Goal: Find specific page/section: Find specific page/section

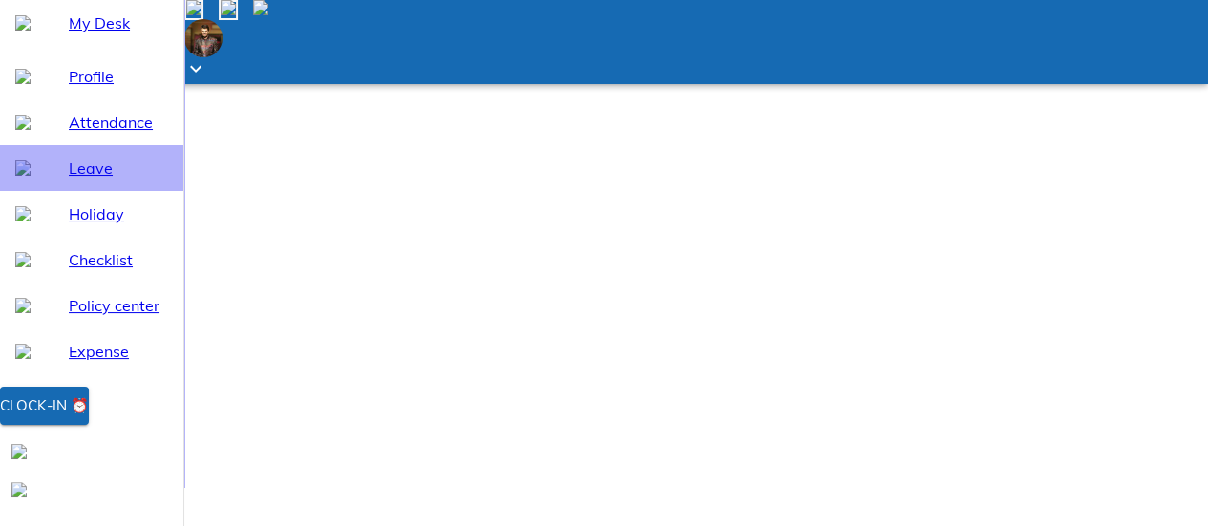
click at [78, 180] on span "Leave" at bounding box center [118, 168] width 99 height 23
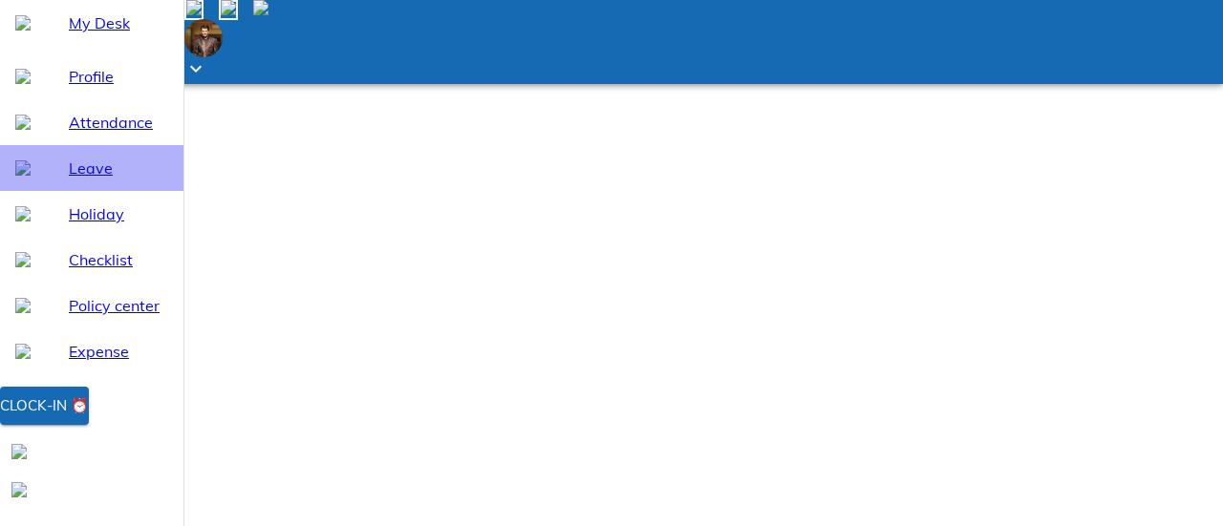
select select "10"
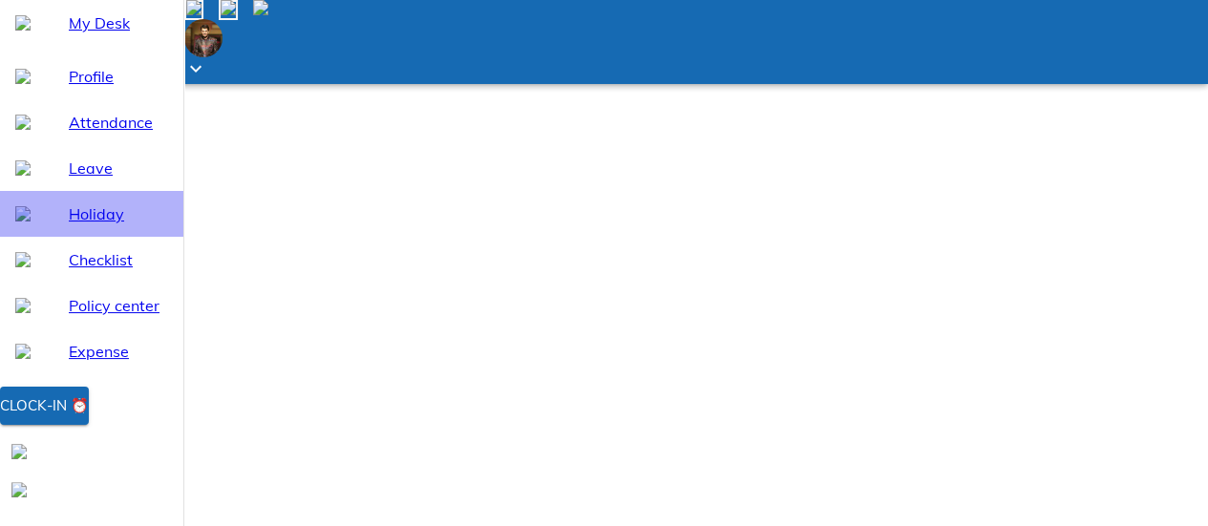
click at [76, 225] on span "Holiday" at bounding box center [118, 214] width 99 height 23
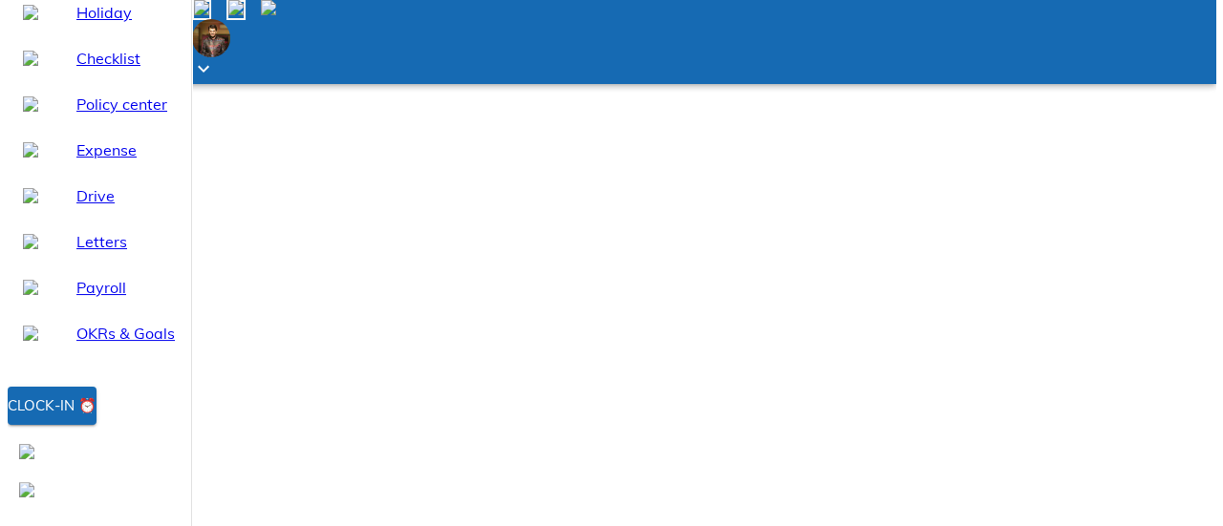
scroll to position [203, 0]
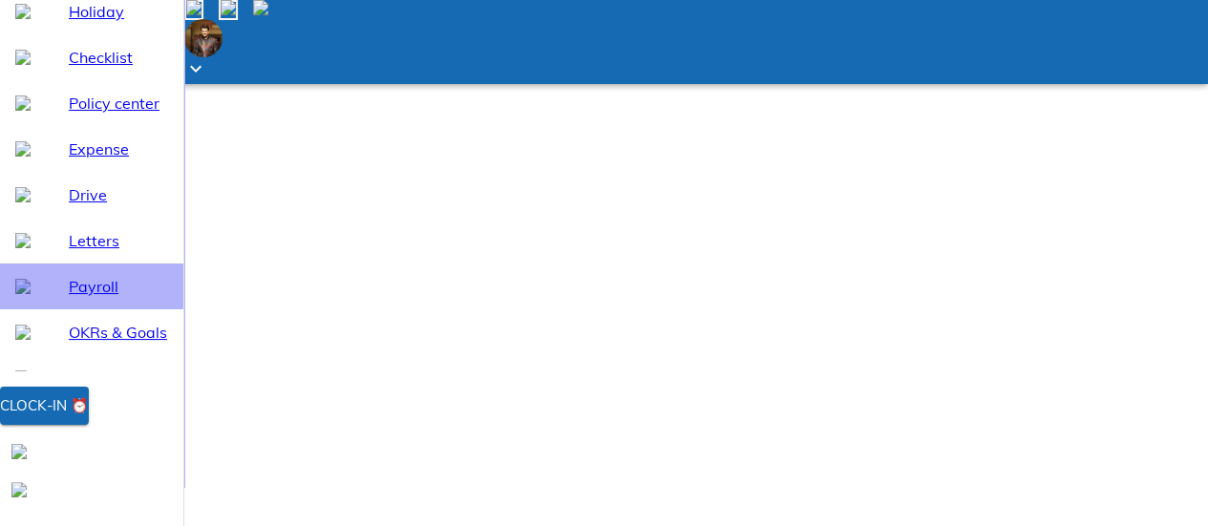
click at [69, 298] on span "Payroll" at bounding box center [118, 286] width 99 height 23
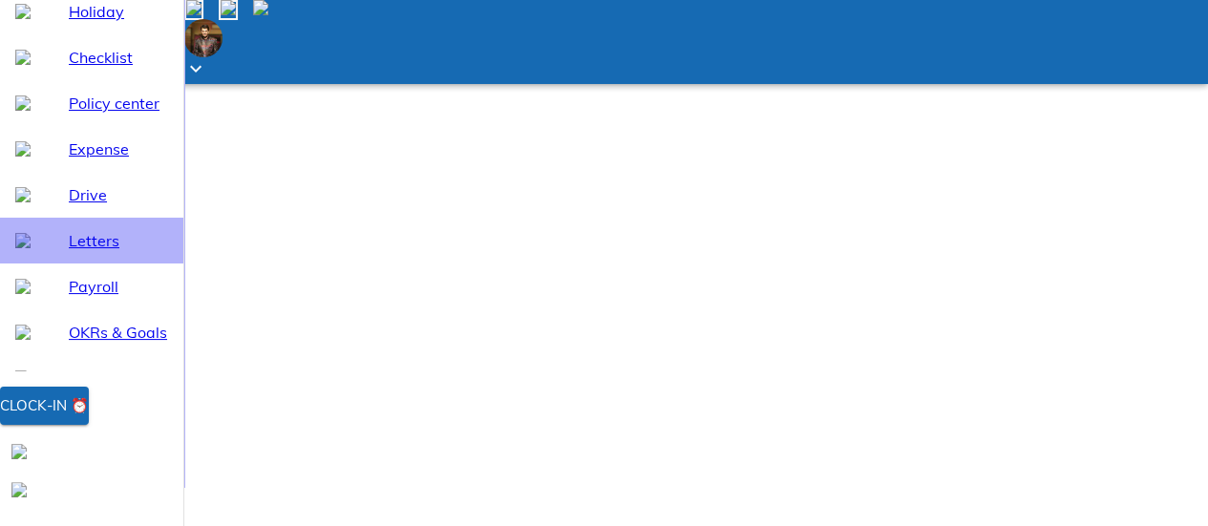
click at [102, 252] on span "Letters" at bounding box center [118, 240] width 99 height 23
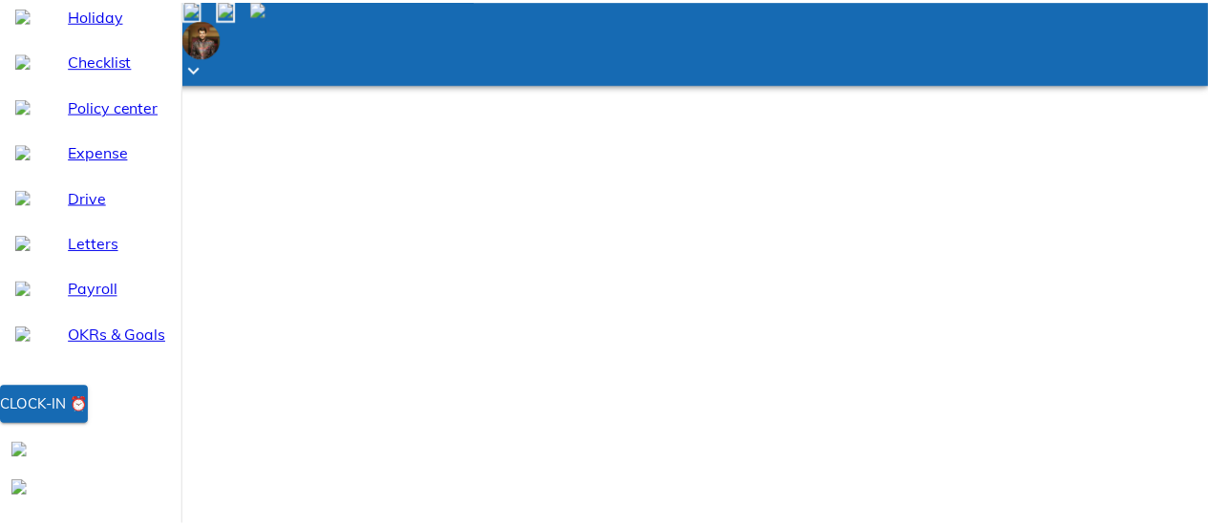
scroll to position [203, 0]
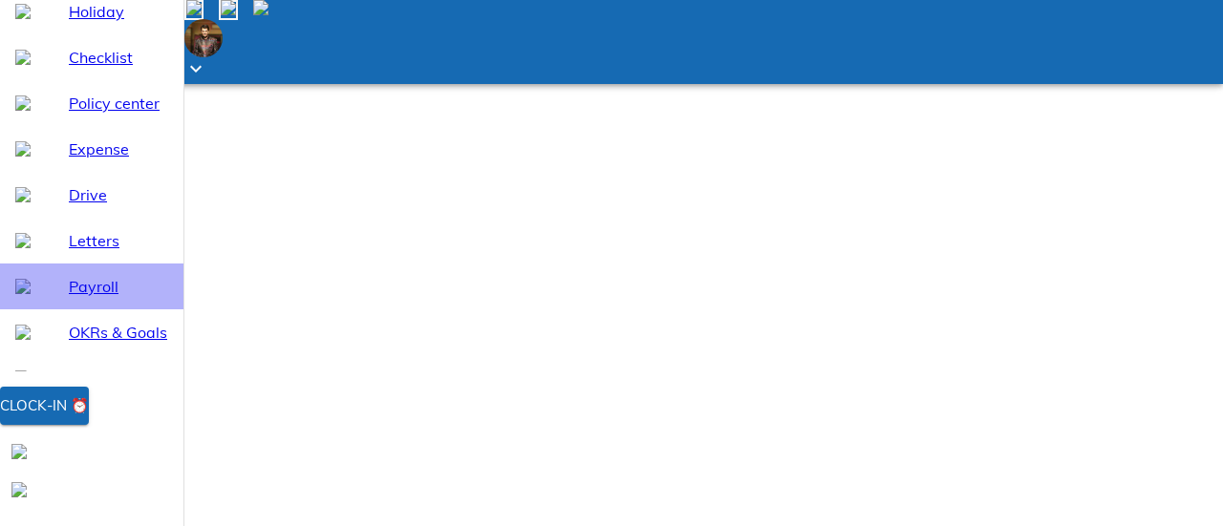
click at [71, 298] on span "Payroll" at bounding box center [118, 286] width 99 height 23
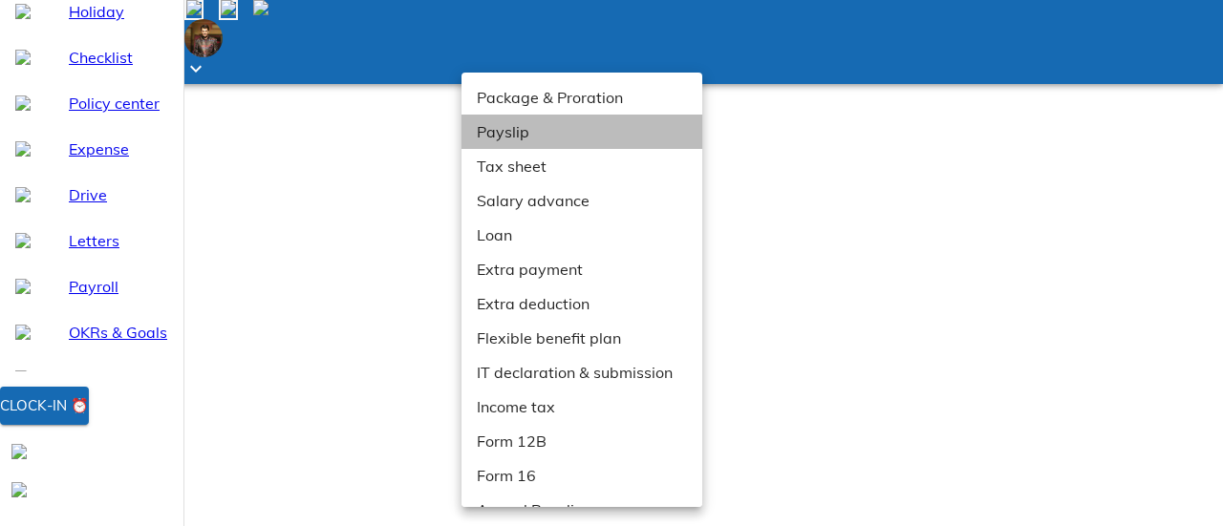
click at [513, 131] on li "Payslip" at bounding box center [588, 132] width 255 height 34
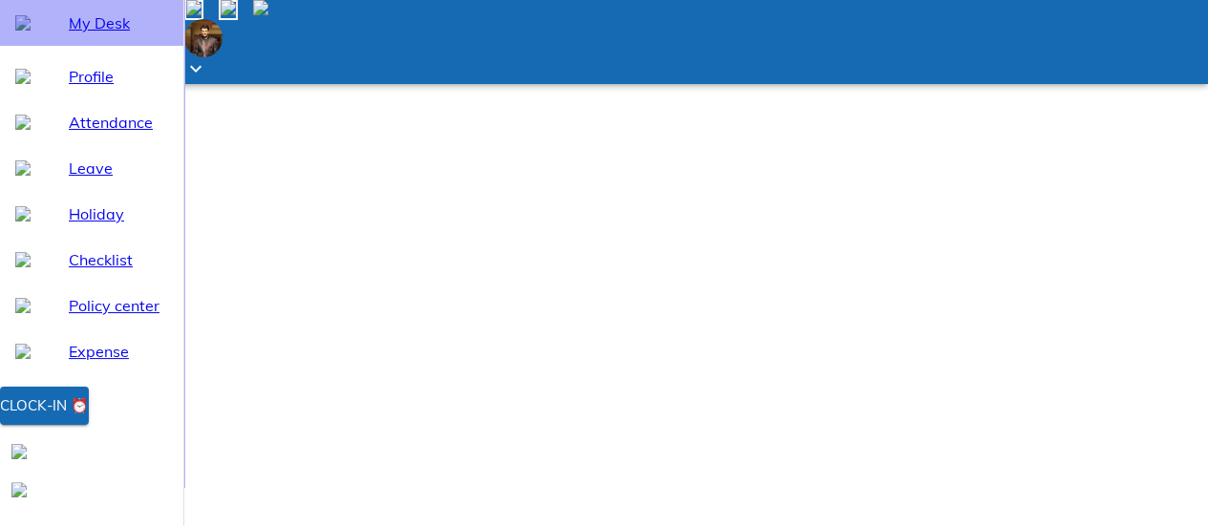
click at [74, 46] on div "My Desk" at bounding box center [91, 23] width 183 height 46
